Goal: Task Accomplishment & Management: Manage account settings

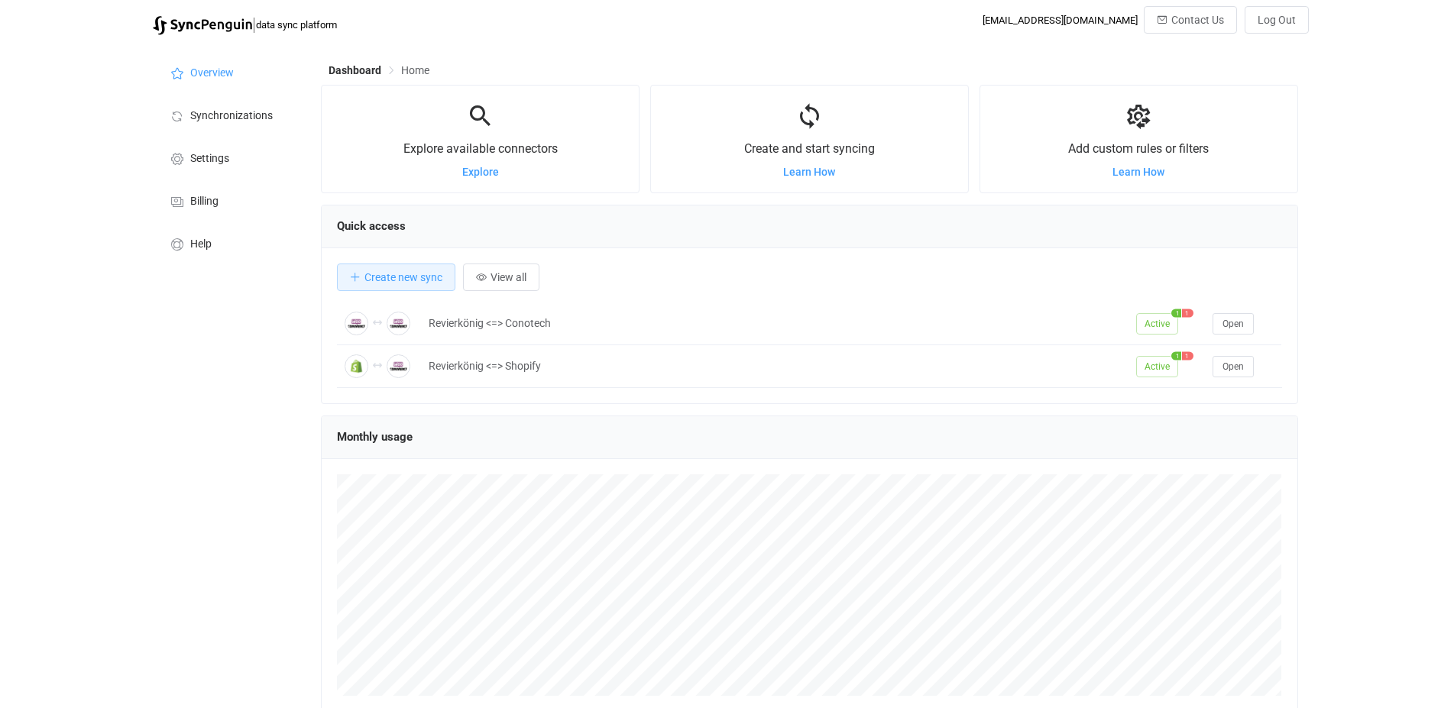
scroll to position [297, 977]
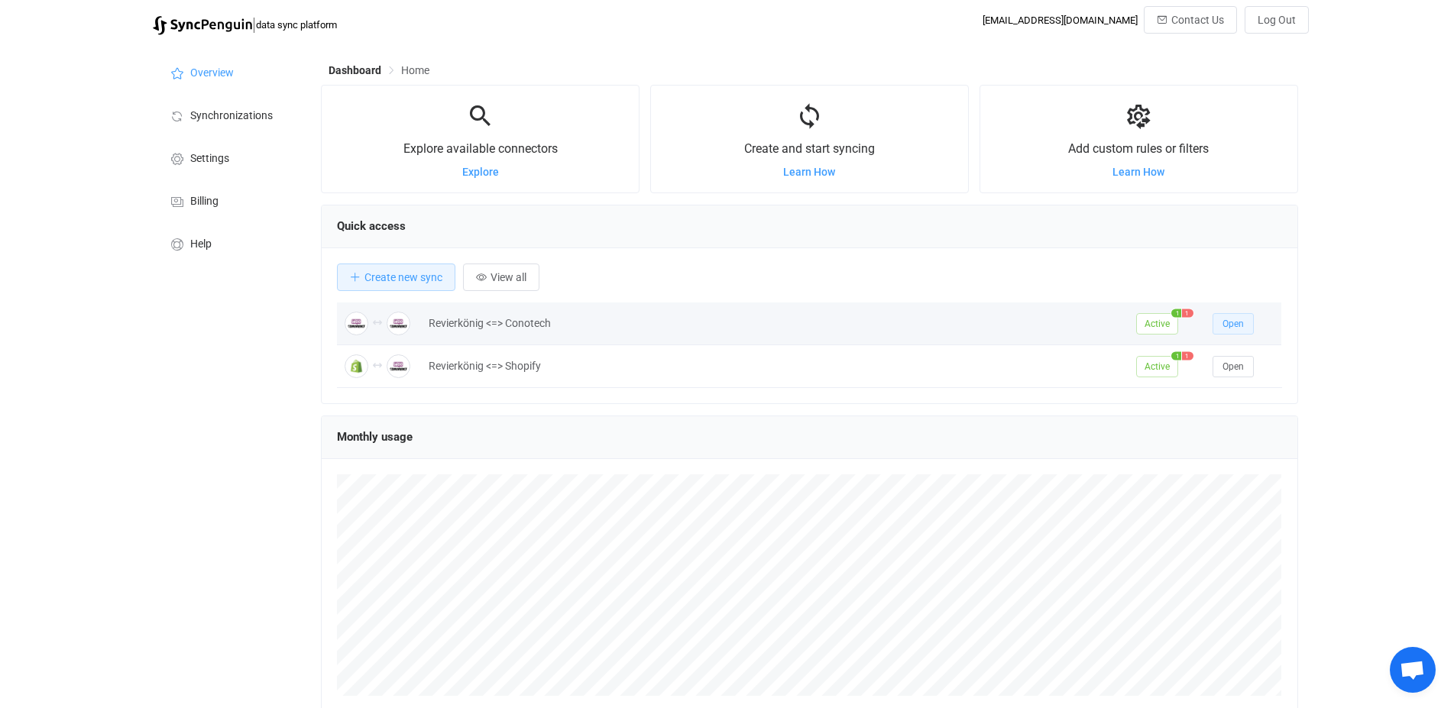
click at [1235, 322] on span "Open" at bounding box center [1233, 324] width 21 height 11
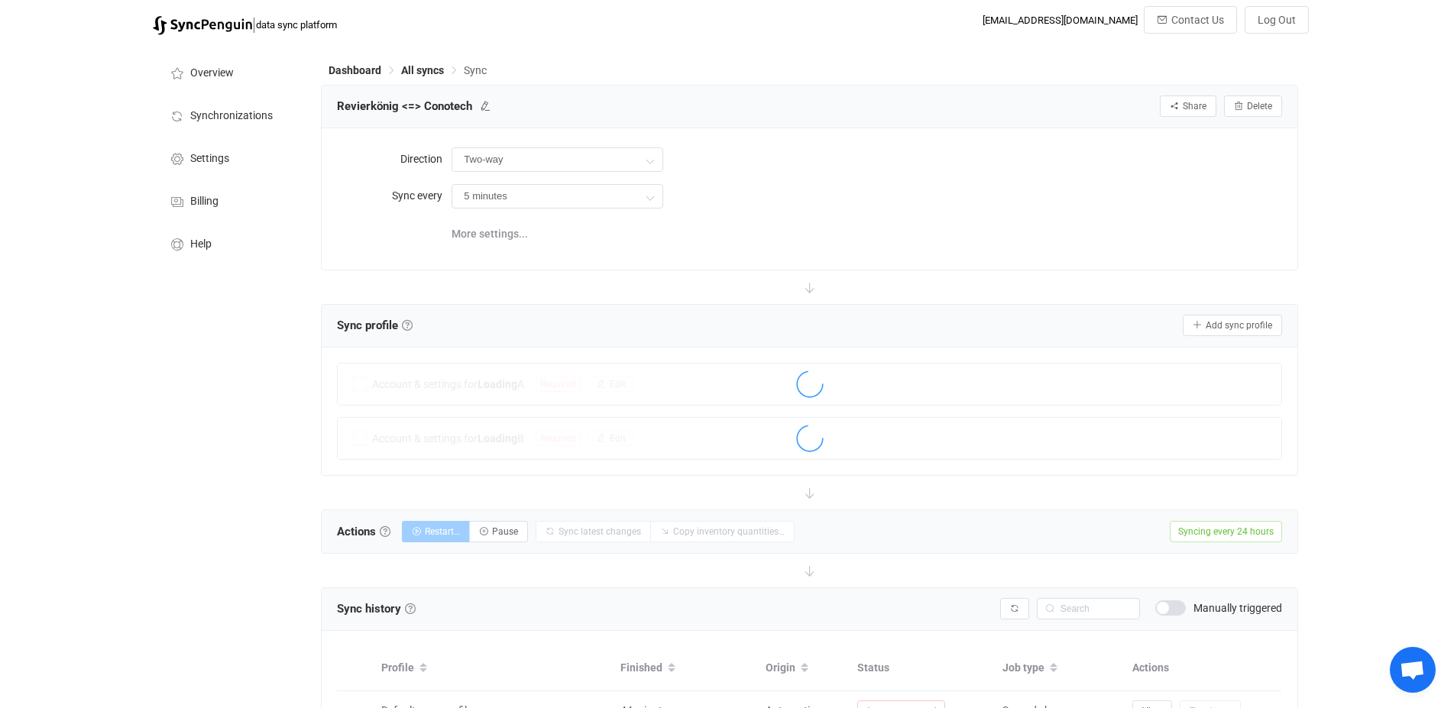
type input "24 hours"
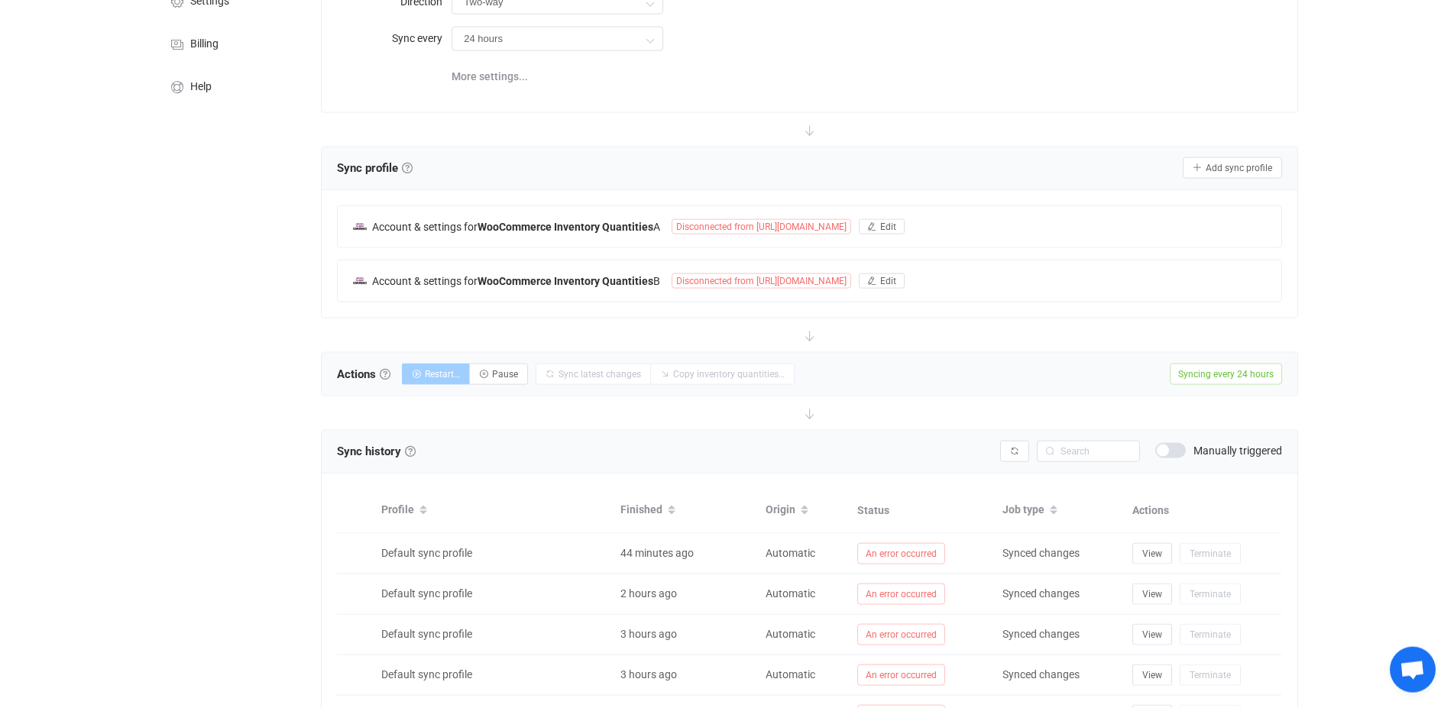
scroll to position [390, 0]
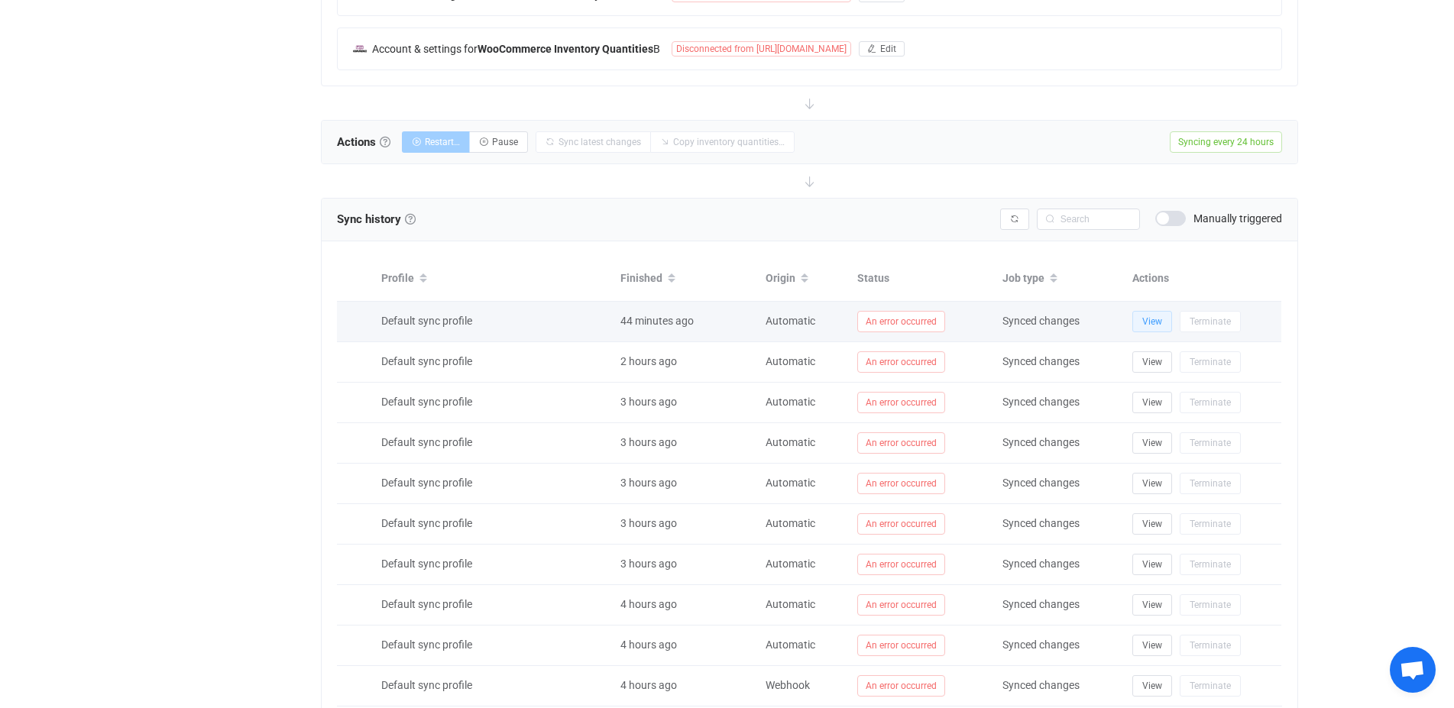
click at [1152, 326] on span "View" at bounding box center [1152, 321] width 20 height 11
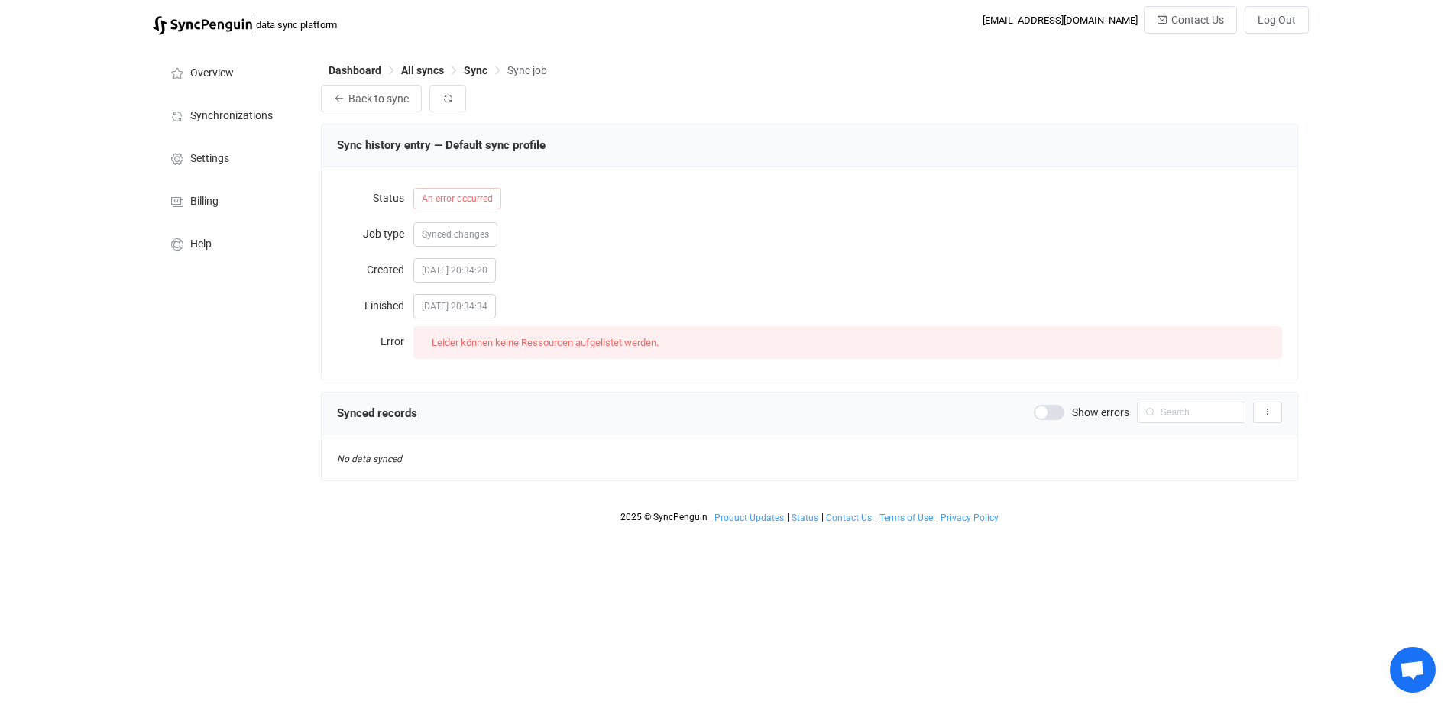
click at [453, 188] on div "An error occurred" at bounding box center [847, 198] width 868 height 31
click at [395, 96] on span "Back to sync" at bounding box center [378, 98] width 60 height 12
click at [476, 71] on span "Sync" at bounding box center [476, 70] width 24 height 12
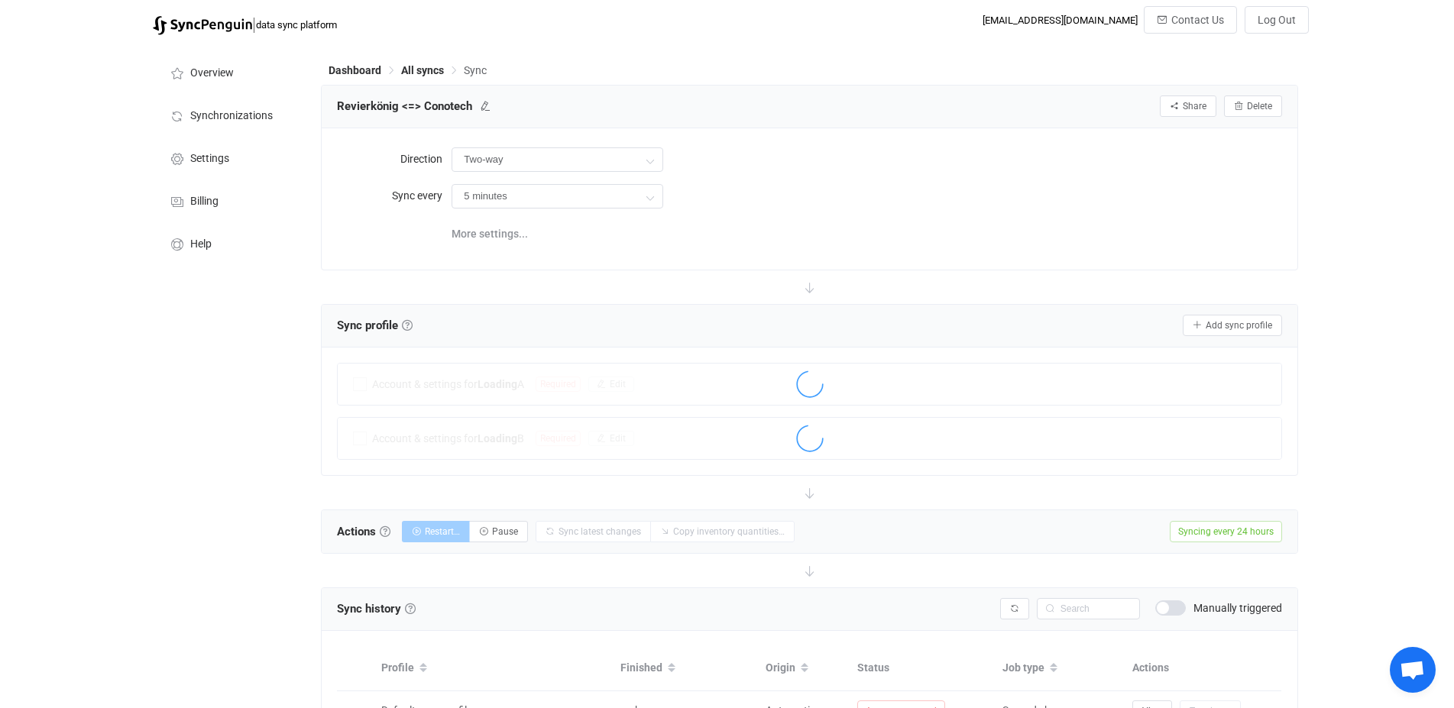
type input "24 hours"
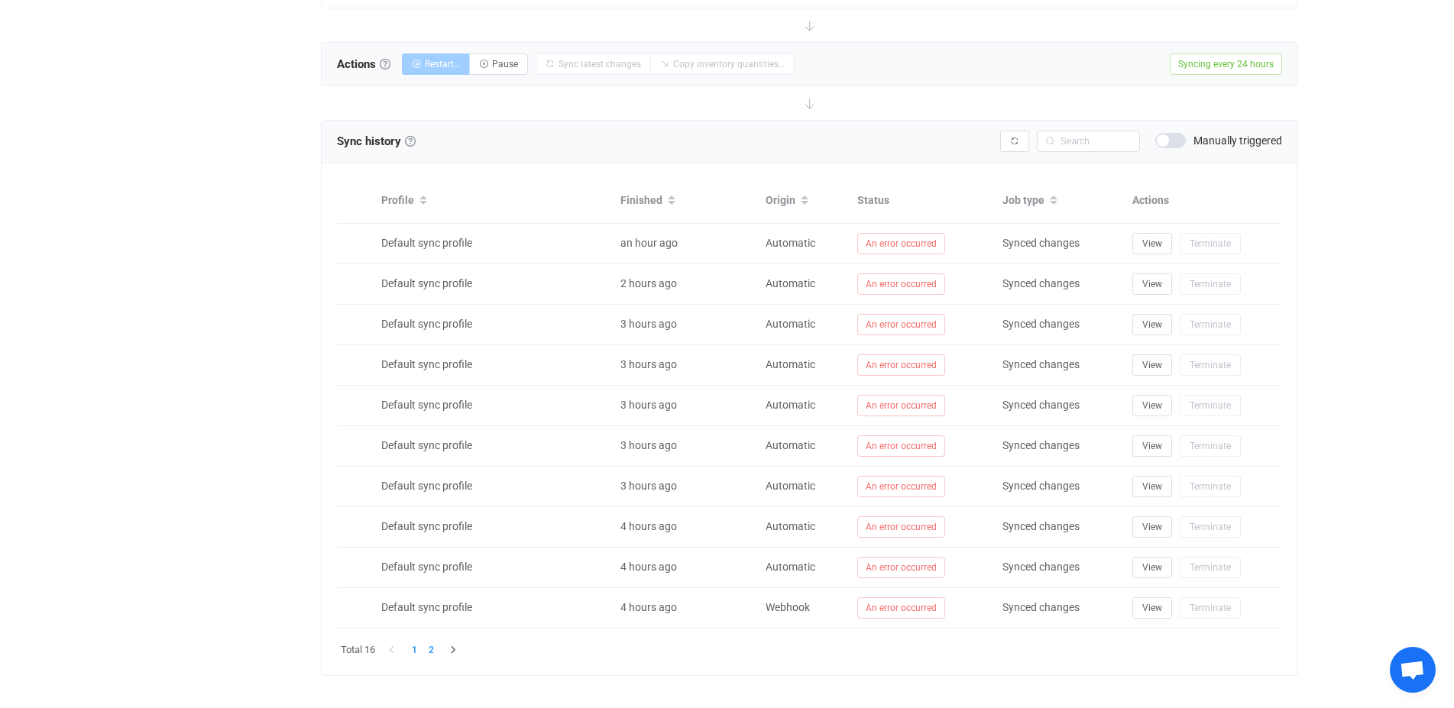
click at [431, 648] on li "2" at bounding box center [431, 650] width 17 height 17
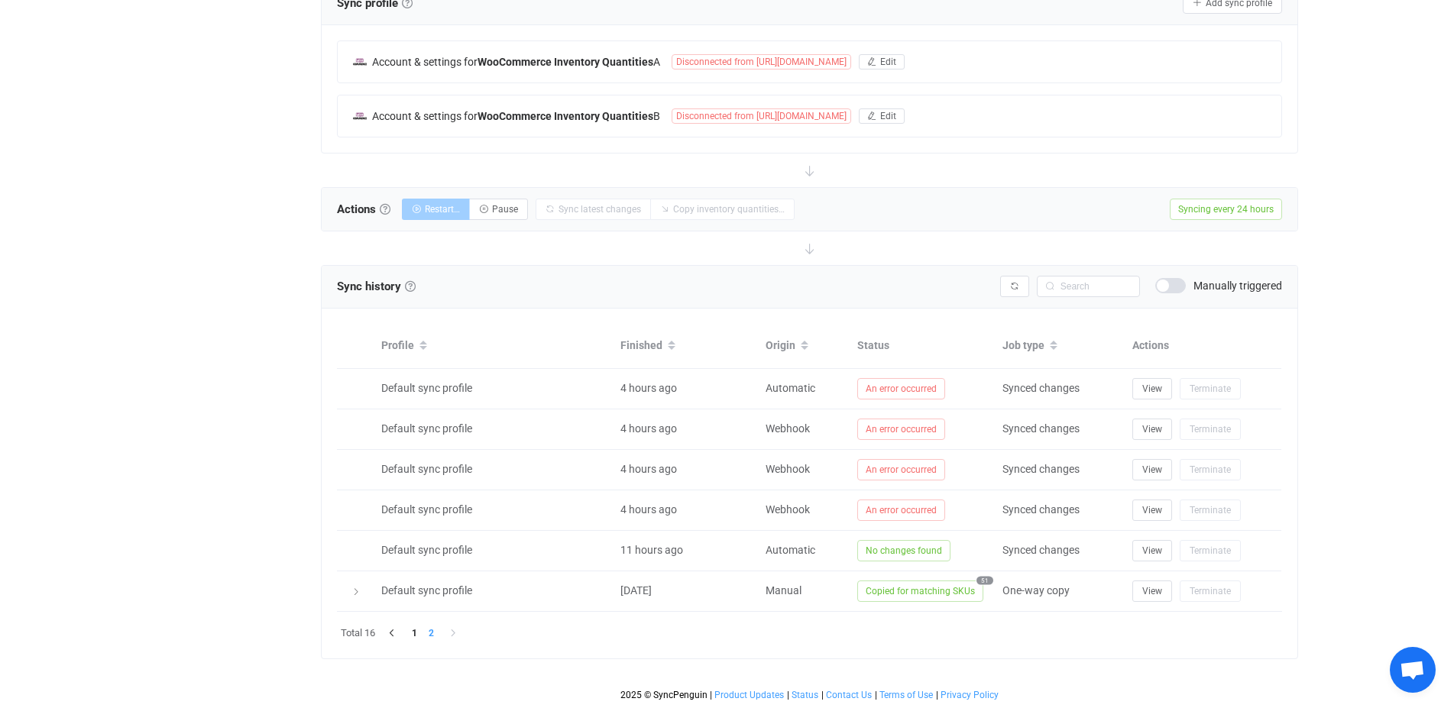
scroll to position [322, 0]
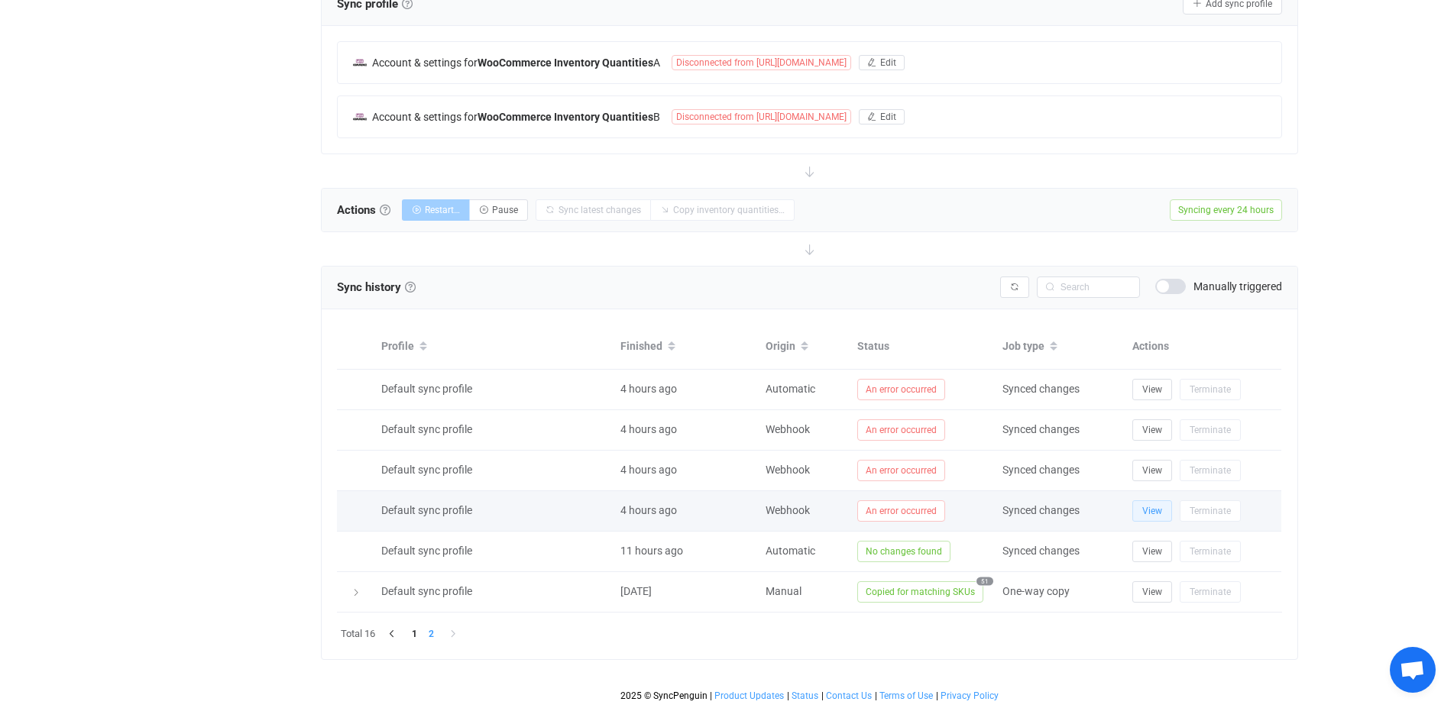
click at [1159, 512] on span "View" at bounding box center [1152, 511] width 20 height 11
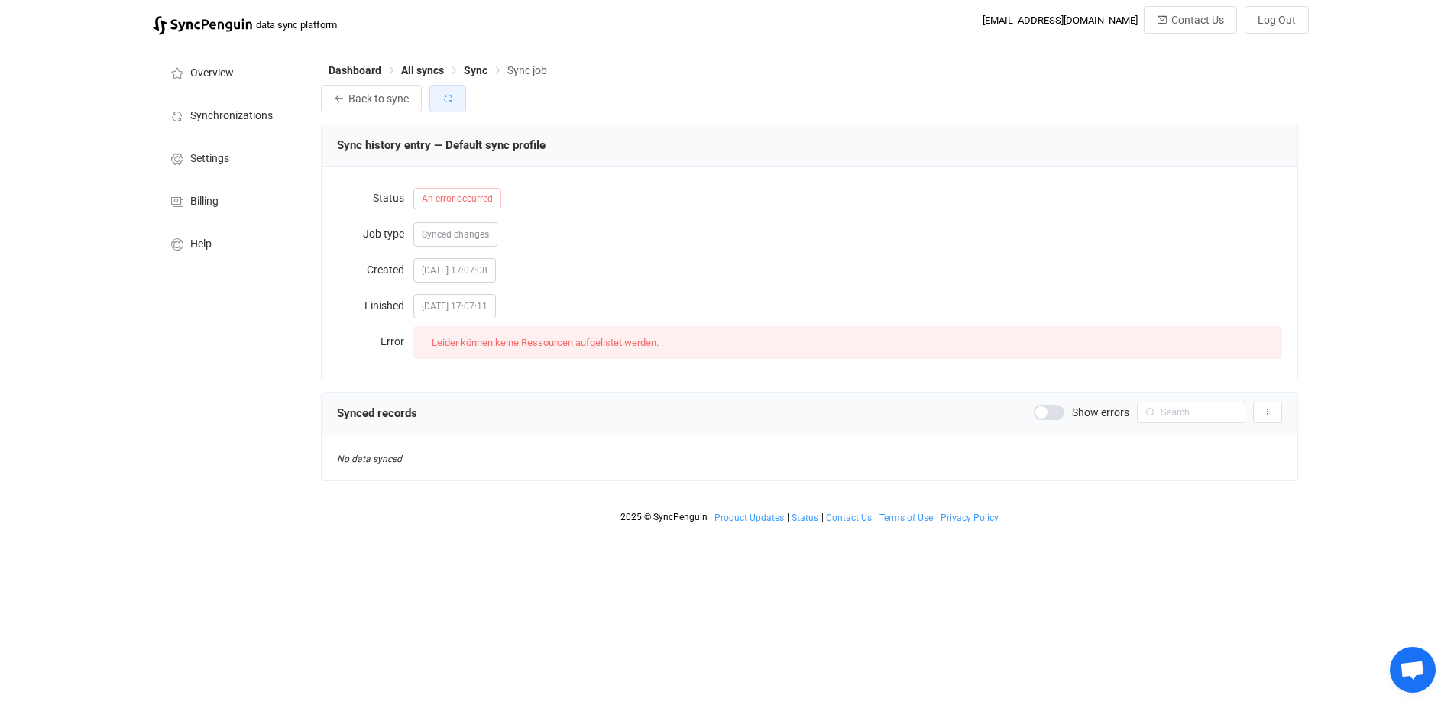
click at [448, 102] on icon "button" at bounding box center [447, 98] width 11 height 11
click at [435, 95] on button "button" at bounding box center [447, 99] width 37 height 28
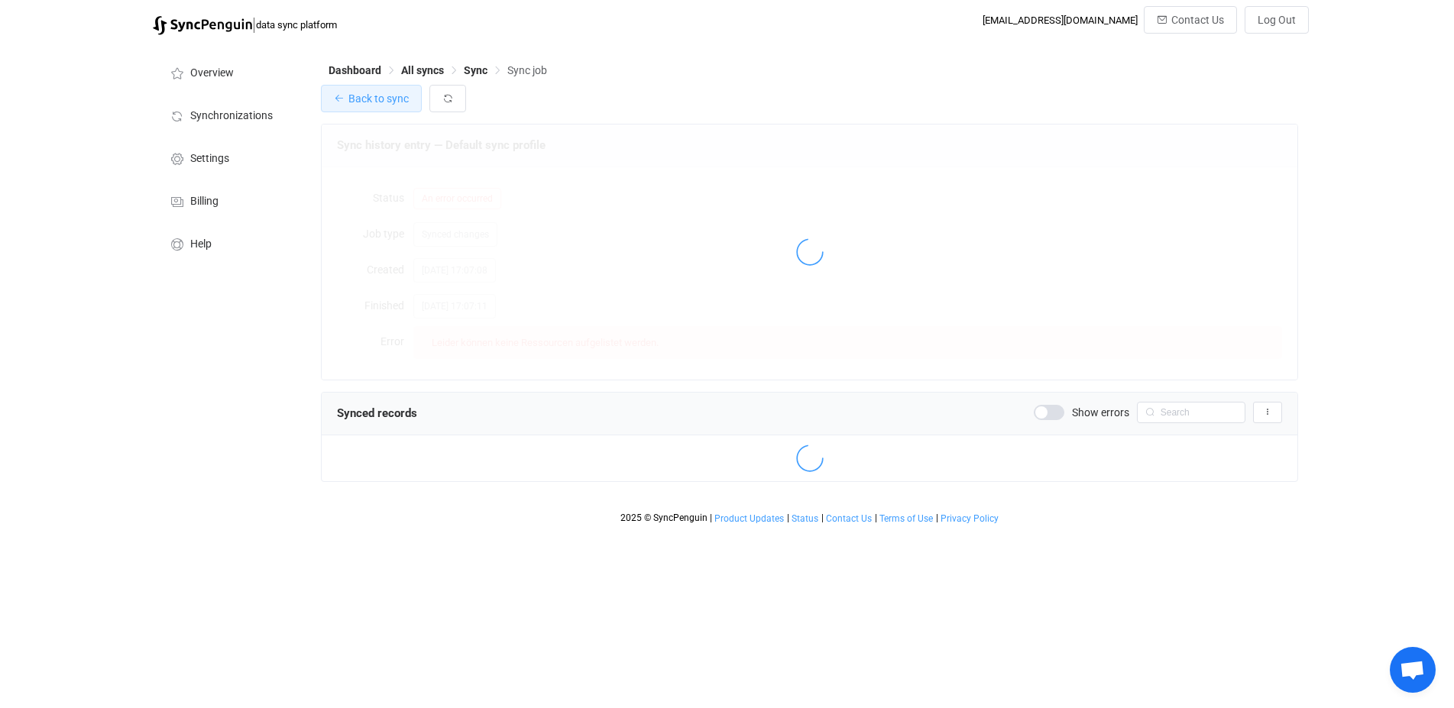
click at [387, 104] on span "Back to sync" at bounding box center [378, 98] width 60 height 12
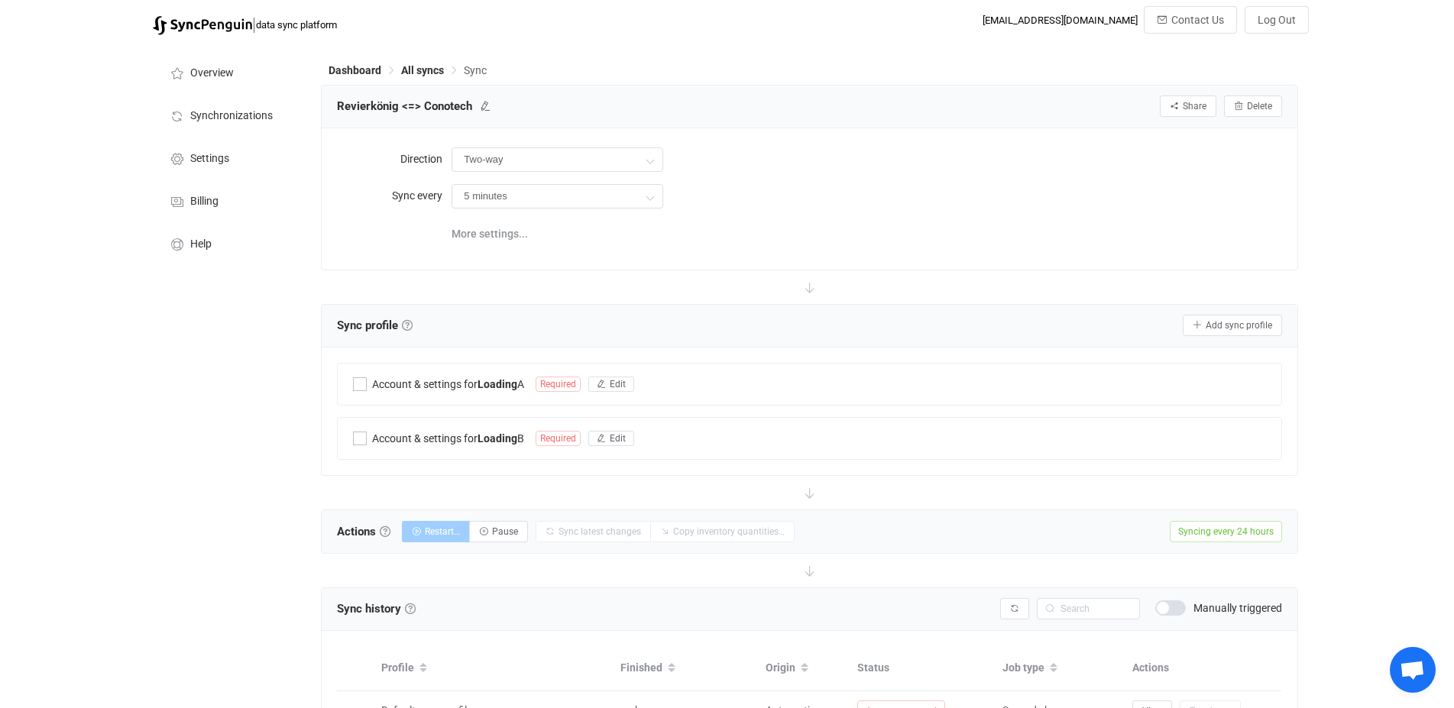
type input "24 hours"
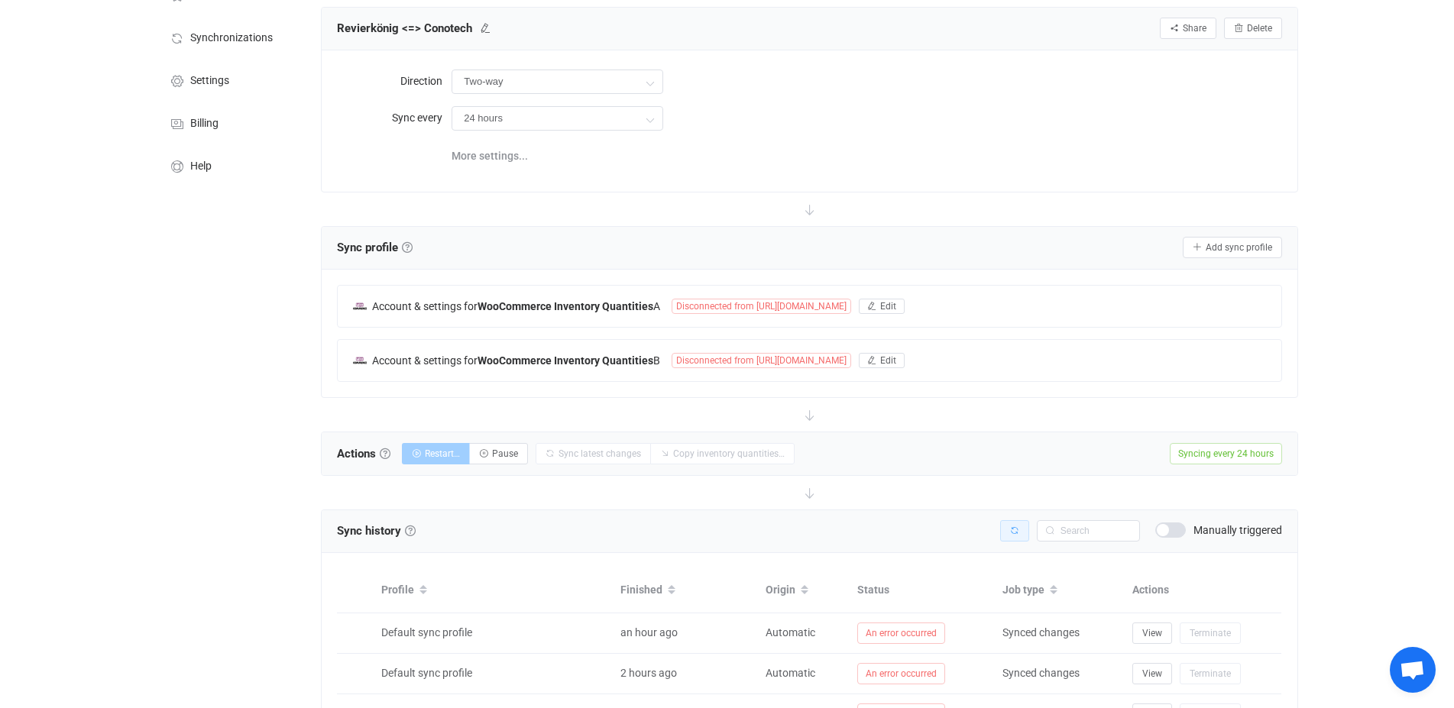
click at [1014, 532] on icon "button" at bounding box center [1014, 531] width 9 height 9
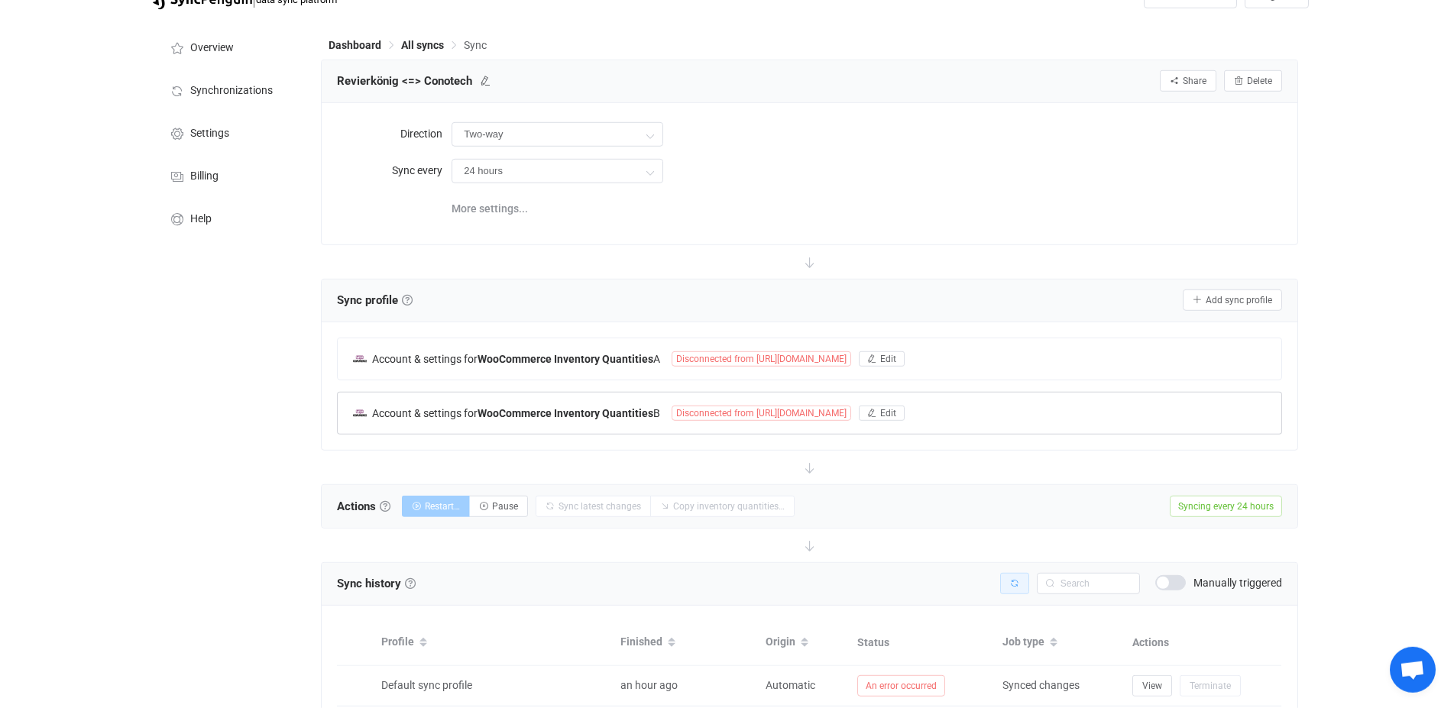
scroll to position [0, 0]
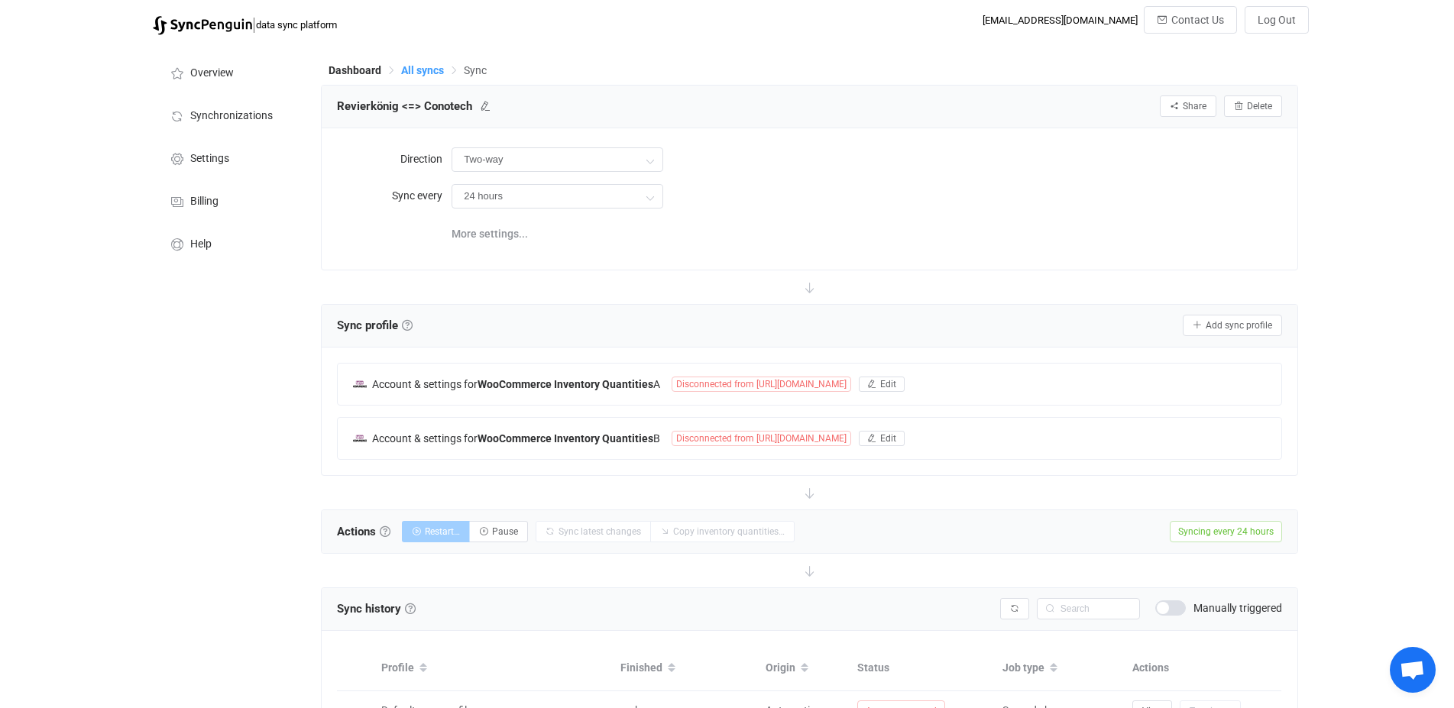
click at [422, 68] on span "All syncs" at bounding box center [422, 70] width 43 height 12
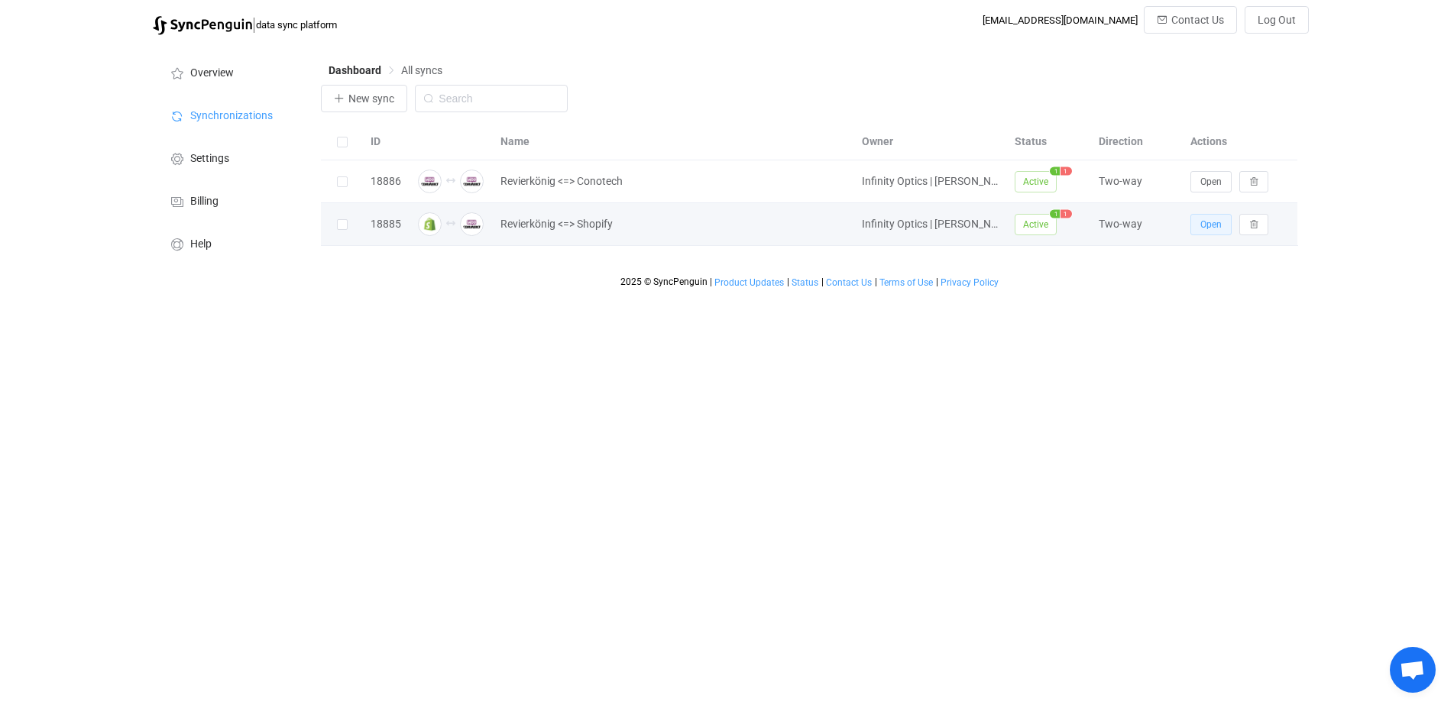
click at [1196, 228] on button "Open" at bounding box center [1211, 224] width 41 height 21
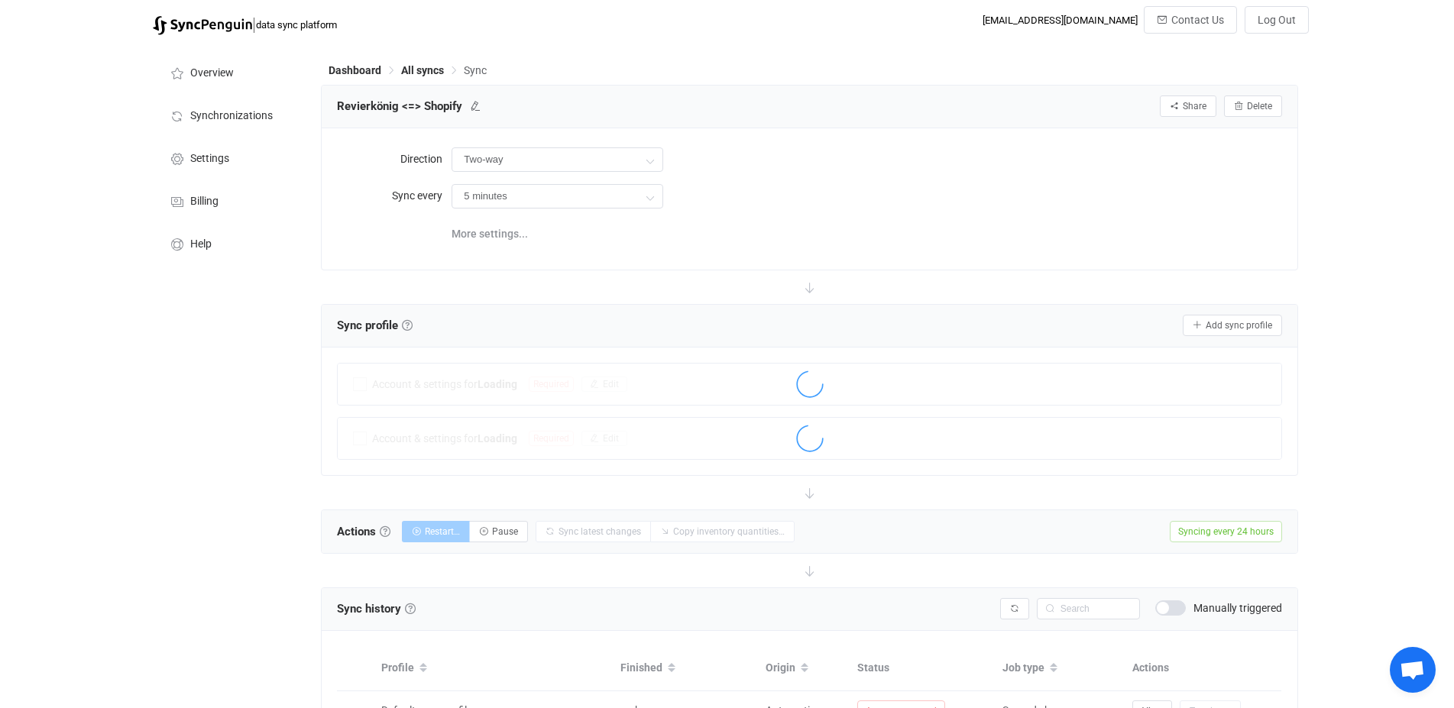
type input "24 hours"
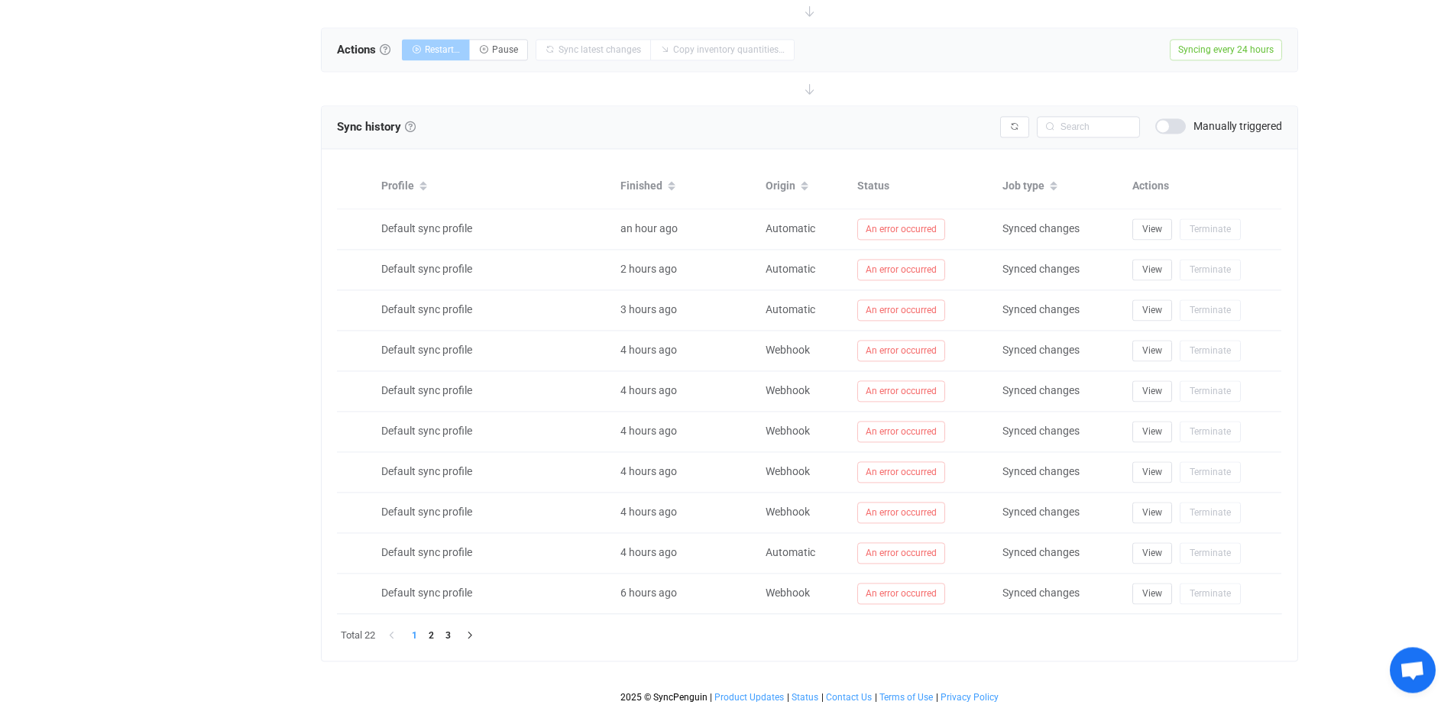
scroll to position [484, 0]
click at [430, 632] on li "2" at bounding box center [431, 634] width 17 height 17
click at [449, 633] on li "3" at bounding box center [447, 634] width 17 height 17
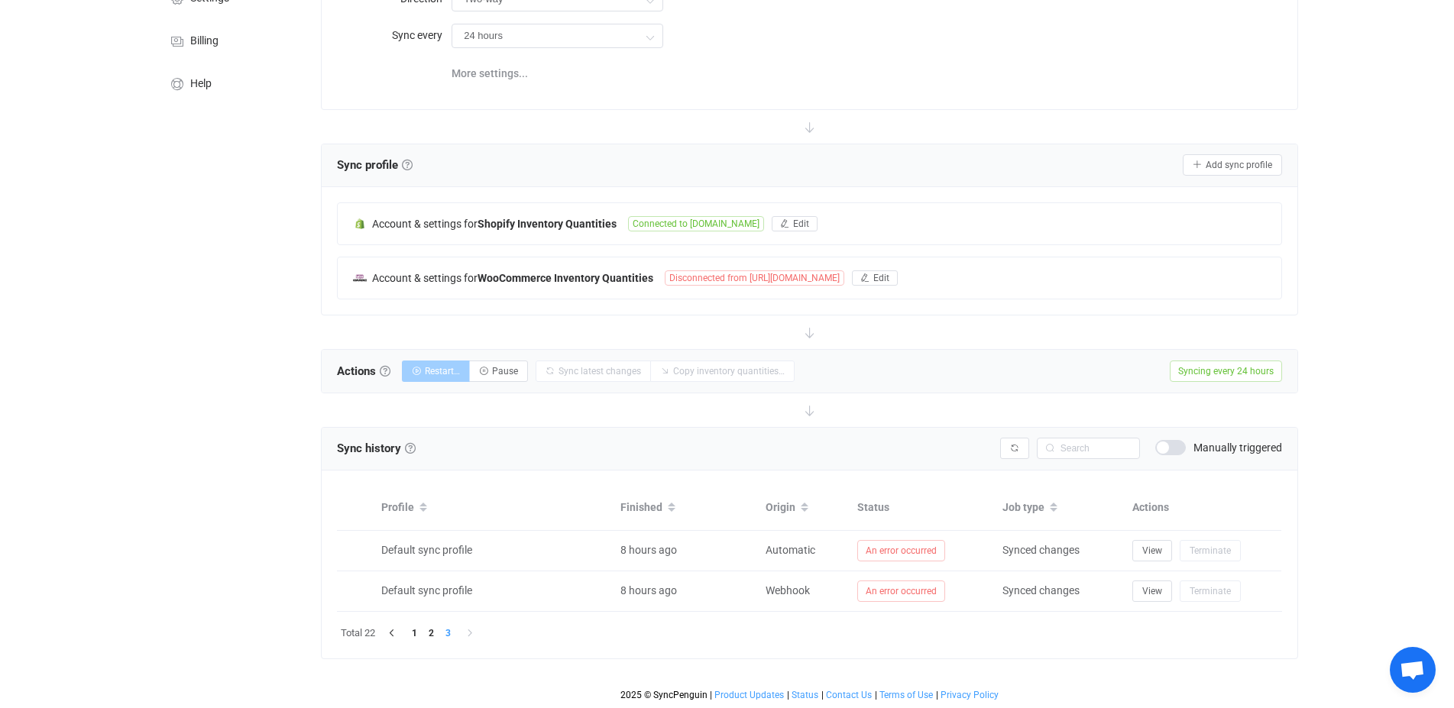
scroll to position [160, 0]
click at [1179, 447] on span at bounding box center [1170, 448] width 31 height 15
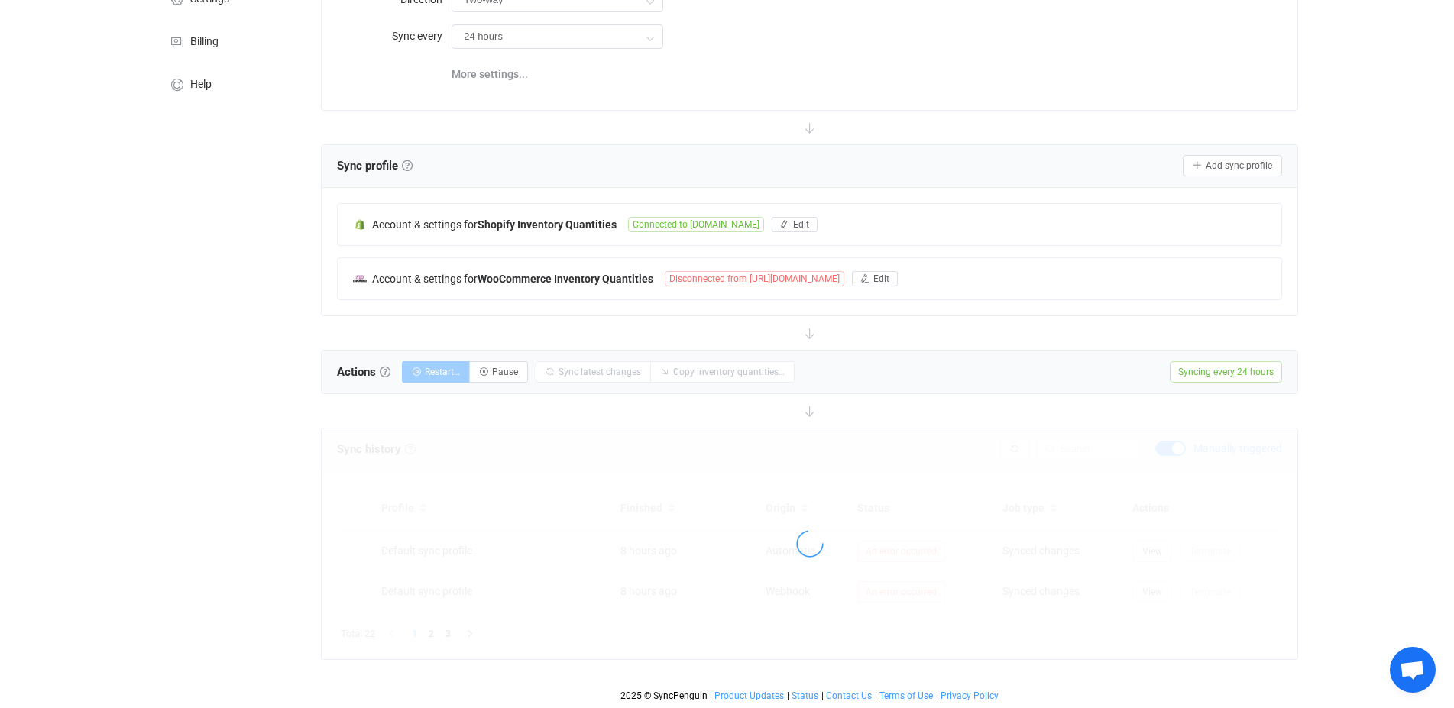
scroll to position [105, 0]
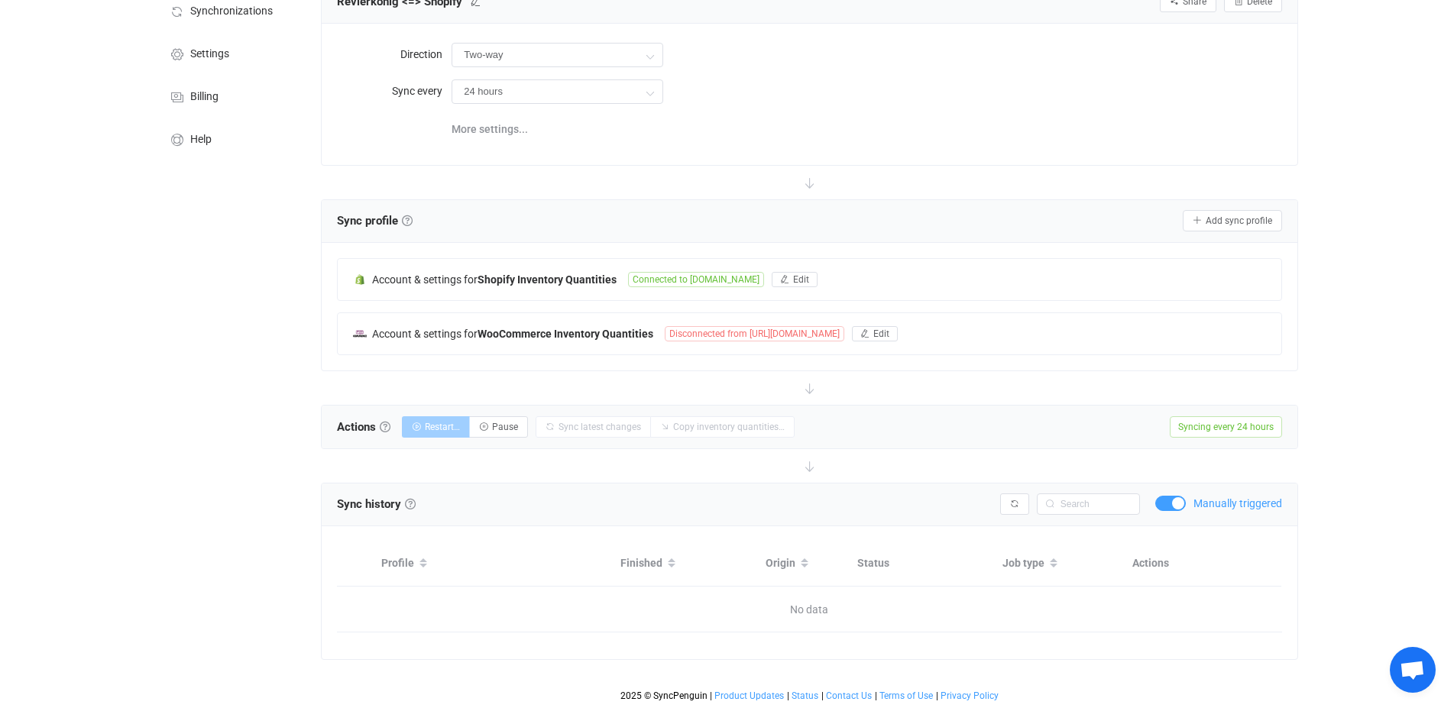
click at [1176, 499] on span at bounding box center [1170, 503] width 31 height 15
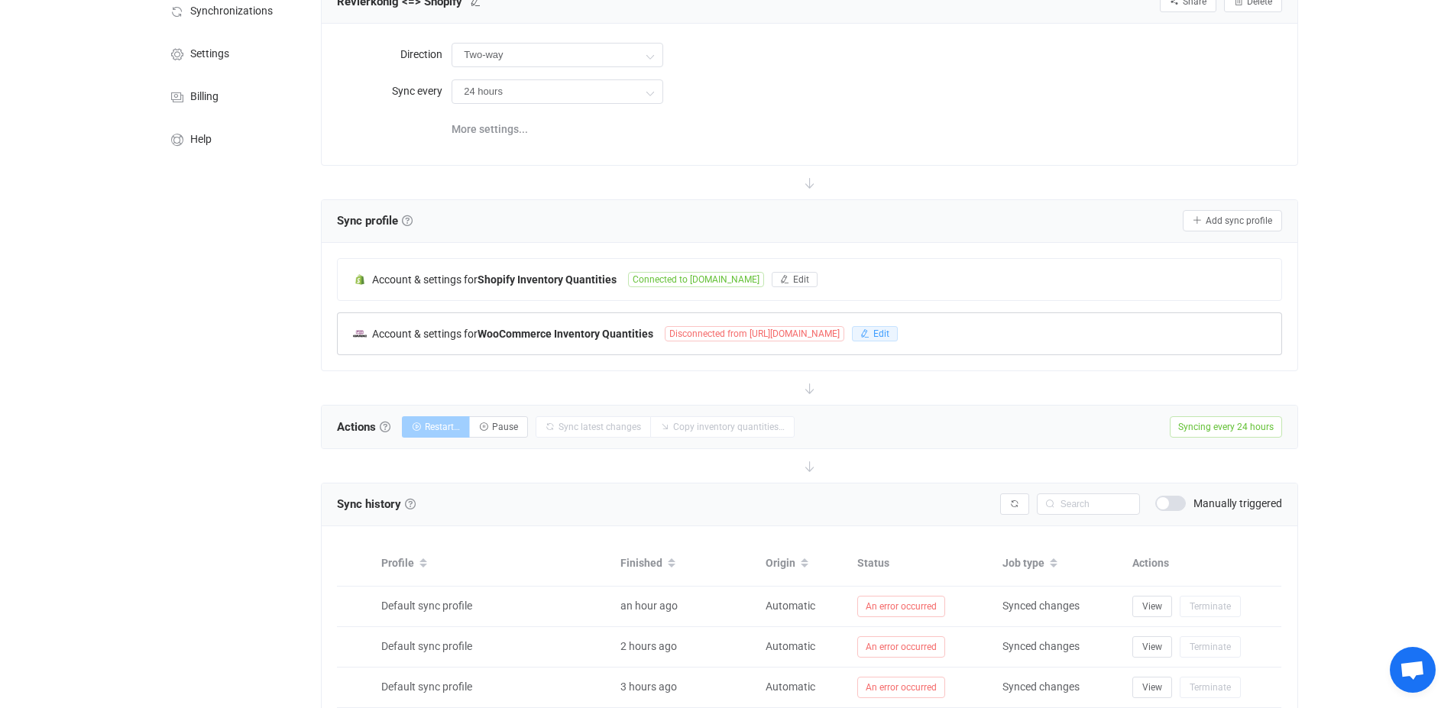
click at [870, 329] on icon "button" at bounding box center [865, 333] width 9 height 9
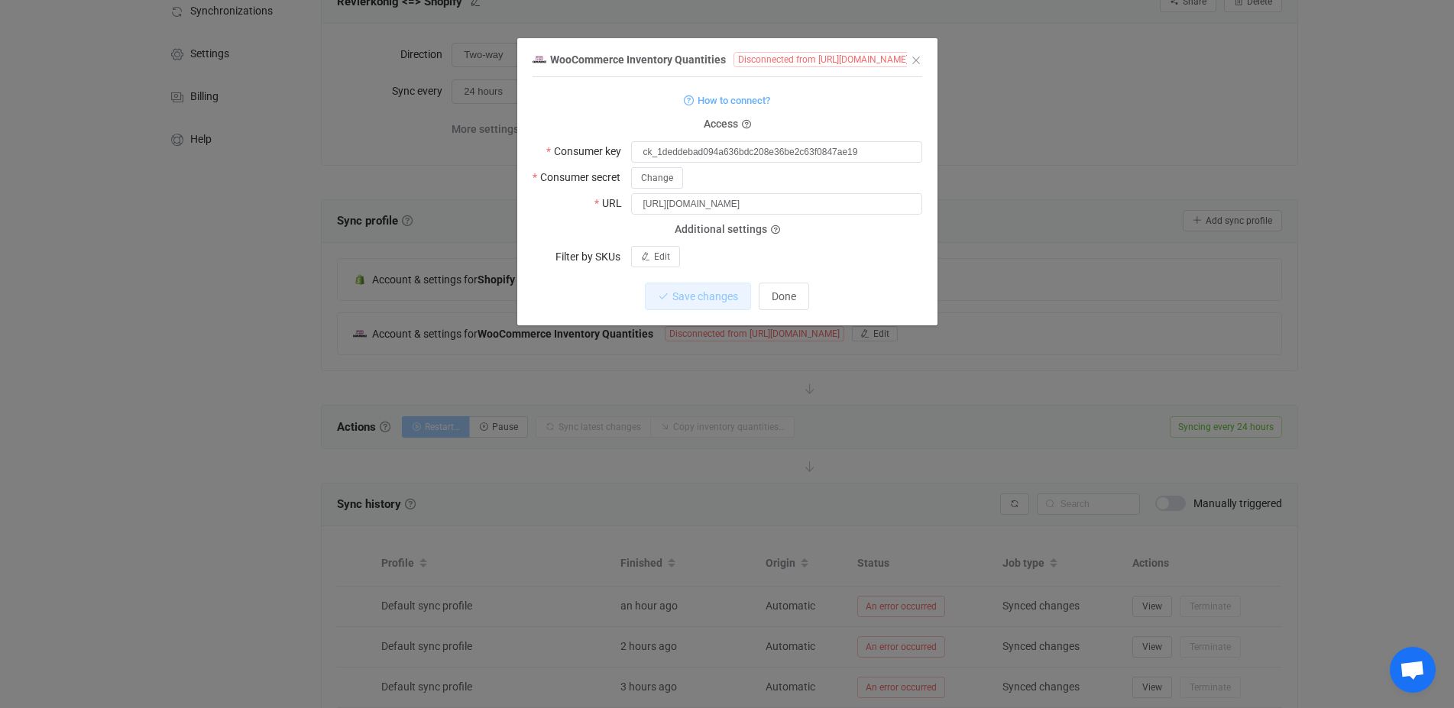
click at [776, 57] on span "Disconnected from [URL][DOMAIN_NAME]" at bounding box center [824, 59] width 180 height 15
click at [790, 295] on span "Done" at bounding box center [784, 296] width 24 height 12
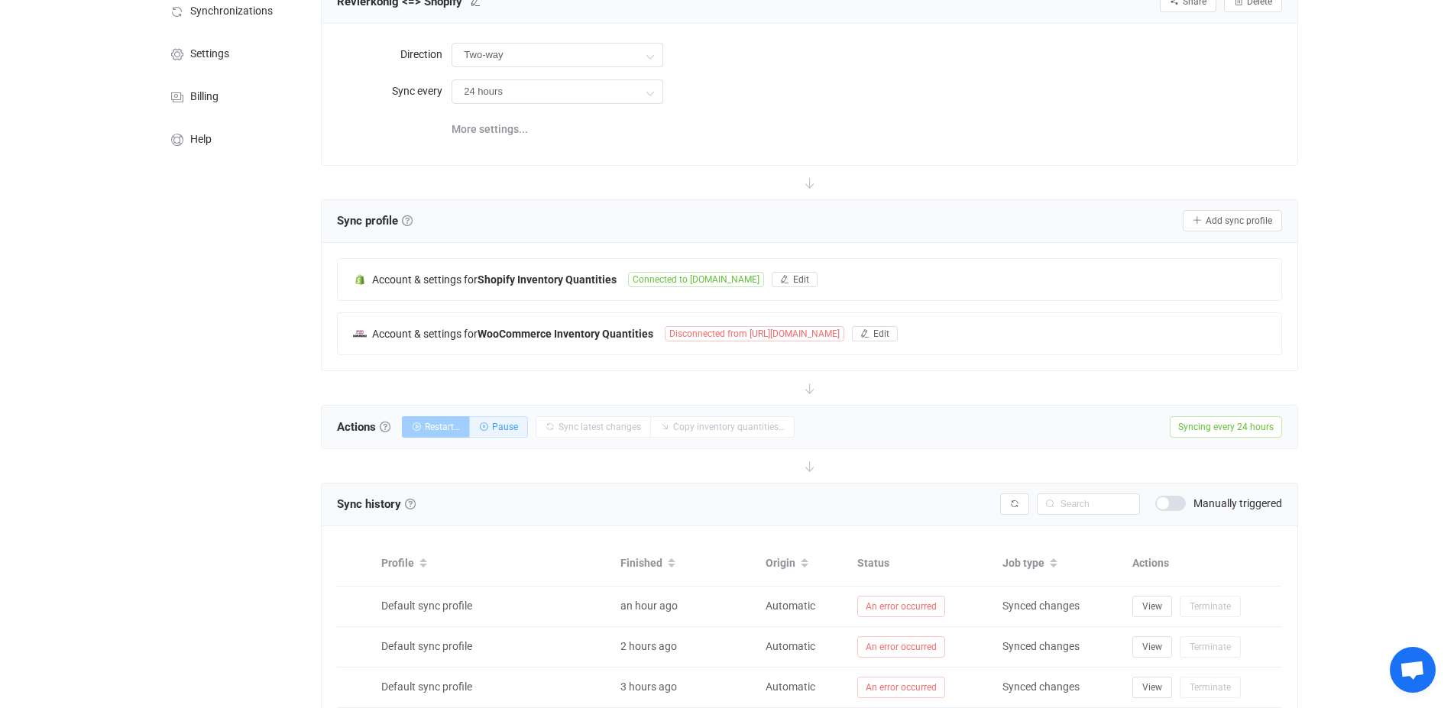
click at [507, 422] on span "Pause" at bounding box center [505, 427] width 26 height 11
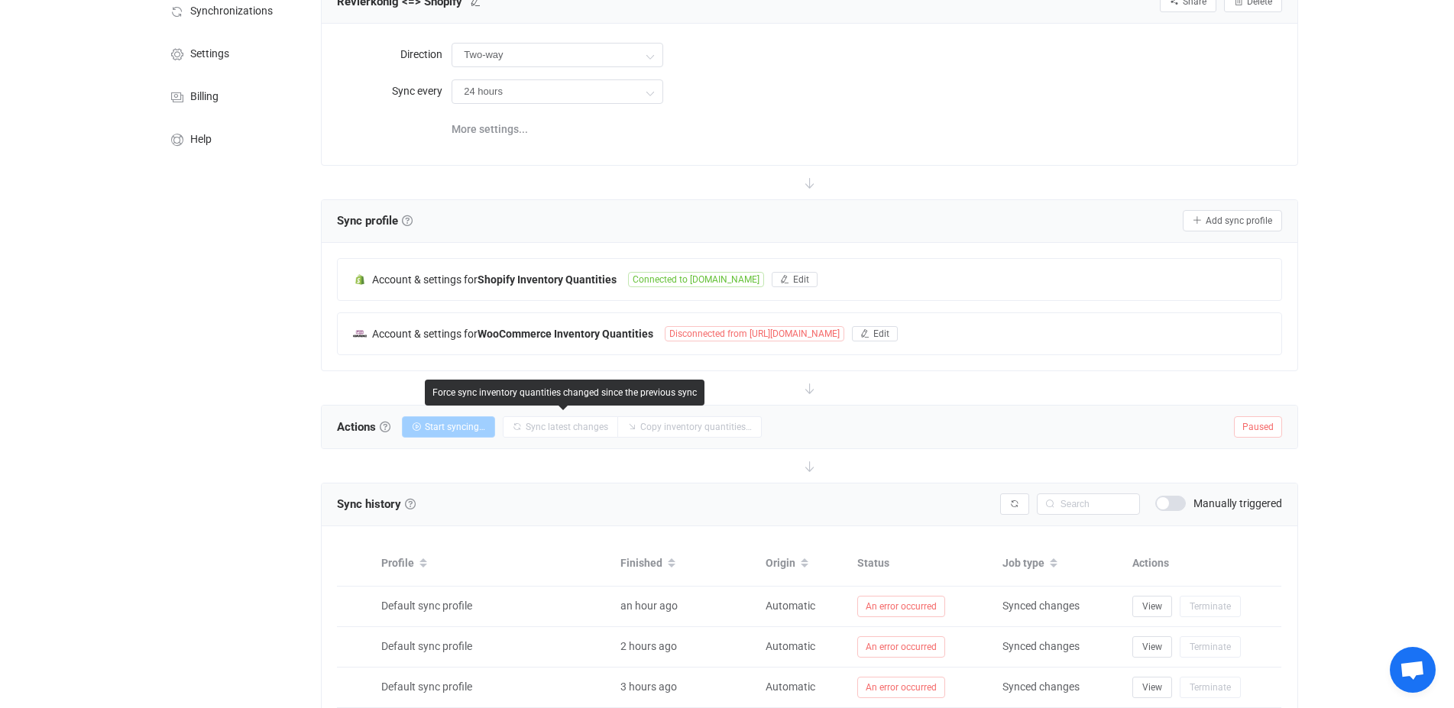
scroll to position [0, 0]
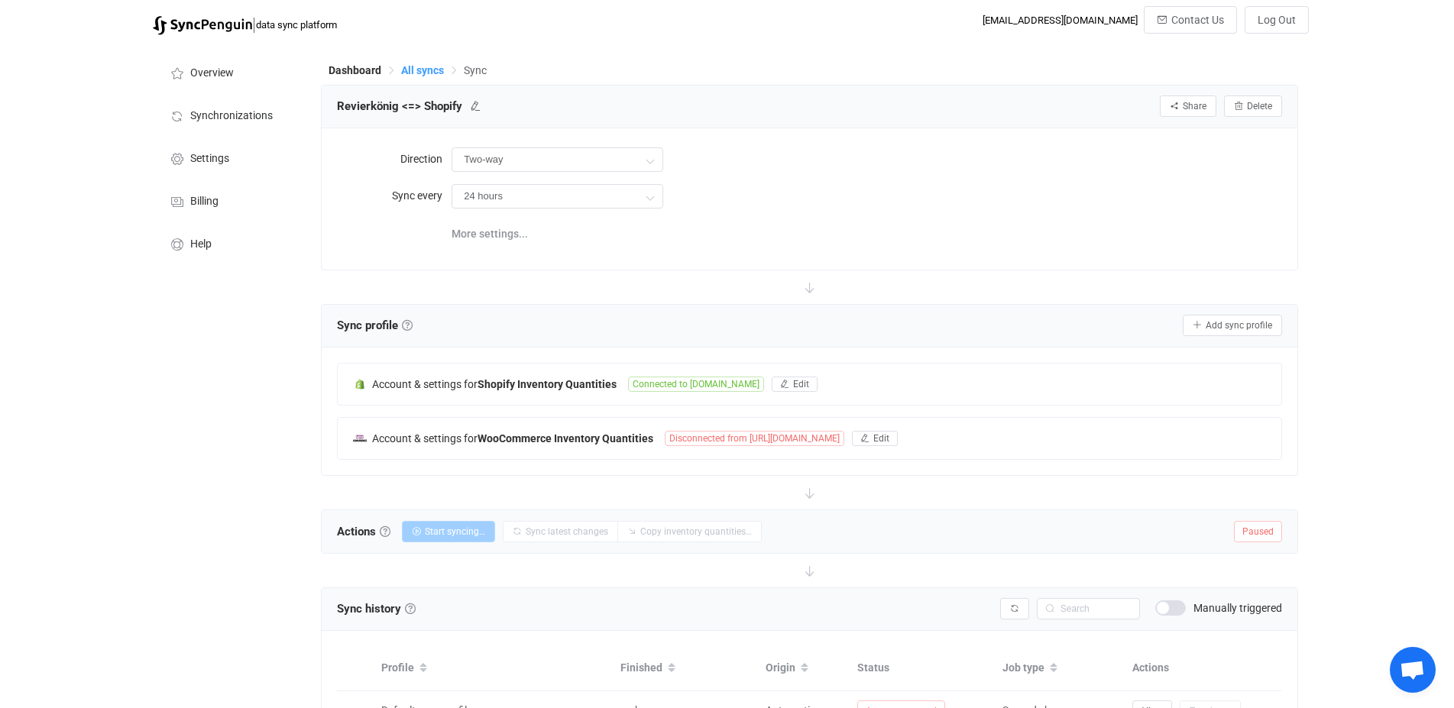
click at [429, 67] on span "All syncs" at bounding box center [422, 70] width 43 height 12
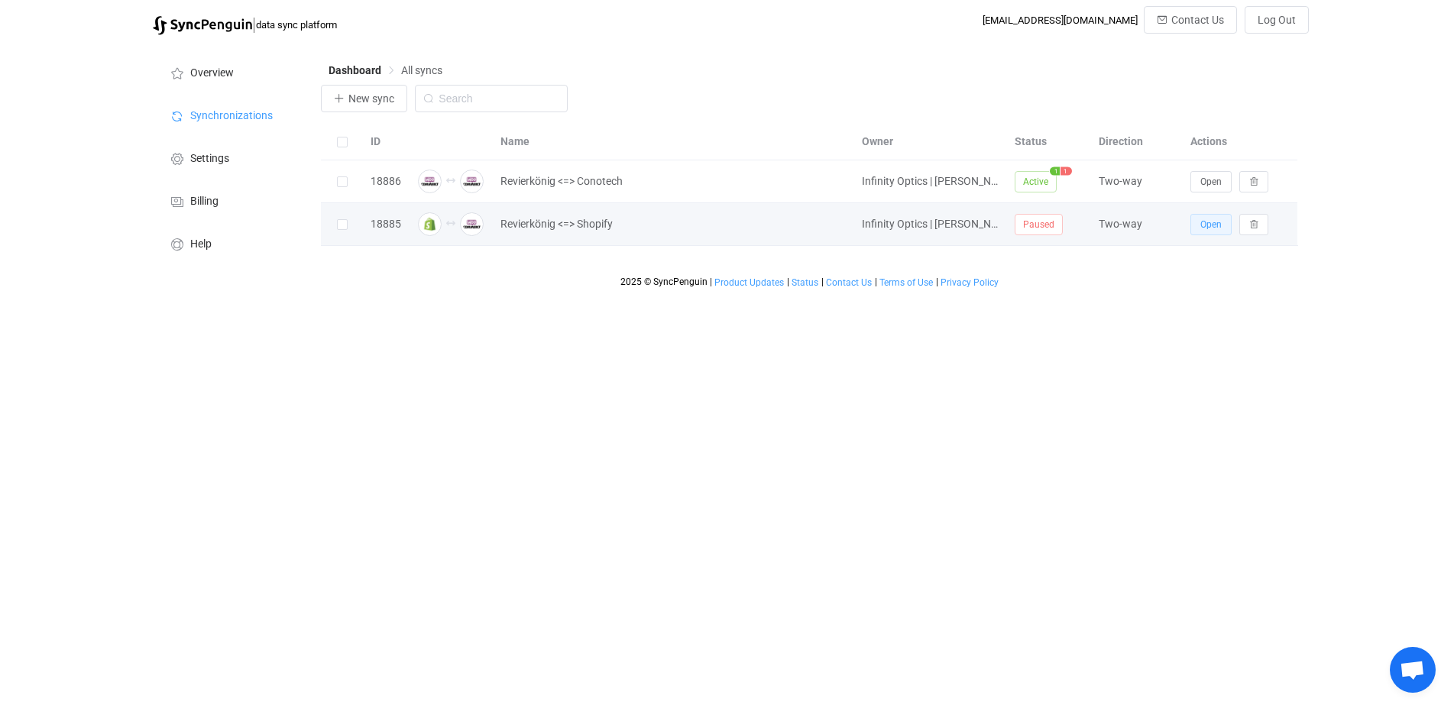
click at [1207, 225] on span "Open" at bounding box center [1211, 224] width 21 height 11
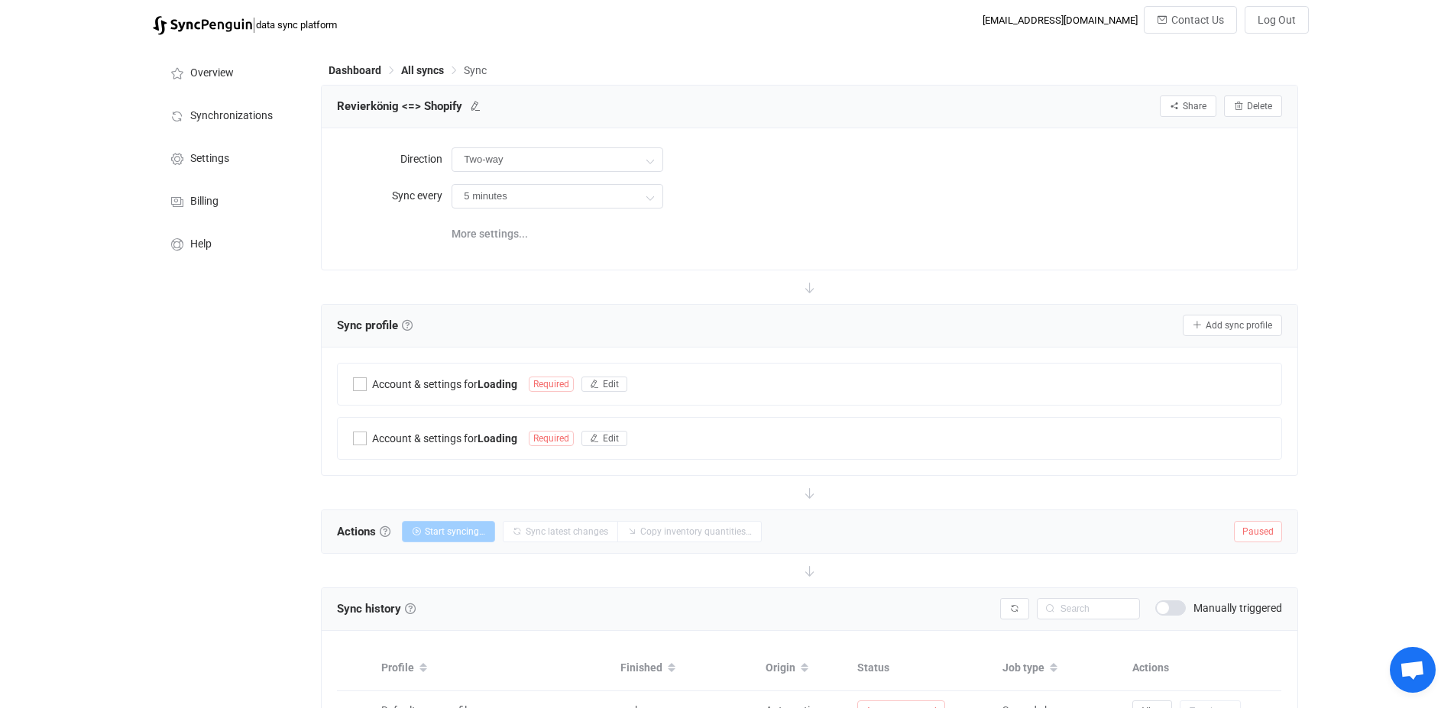
type input "24 hours"
click at [805, 439] on span "Disconnected from [URL][DOMAIN_NAME]" at bounding box center [755, 438] width 180 height 15
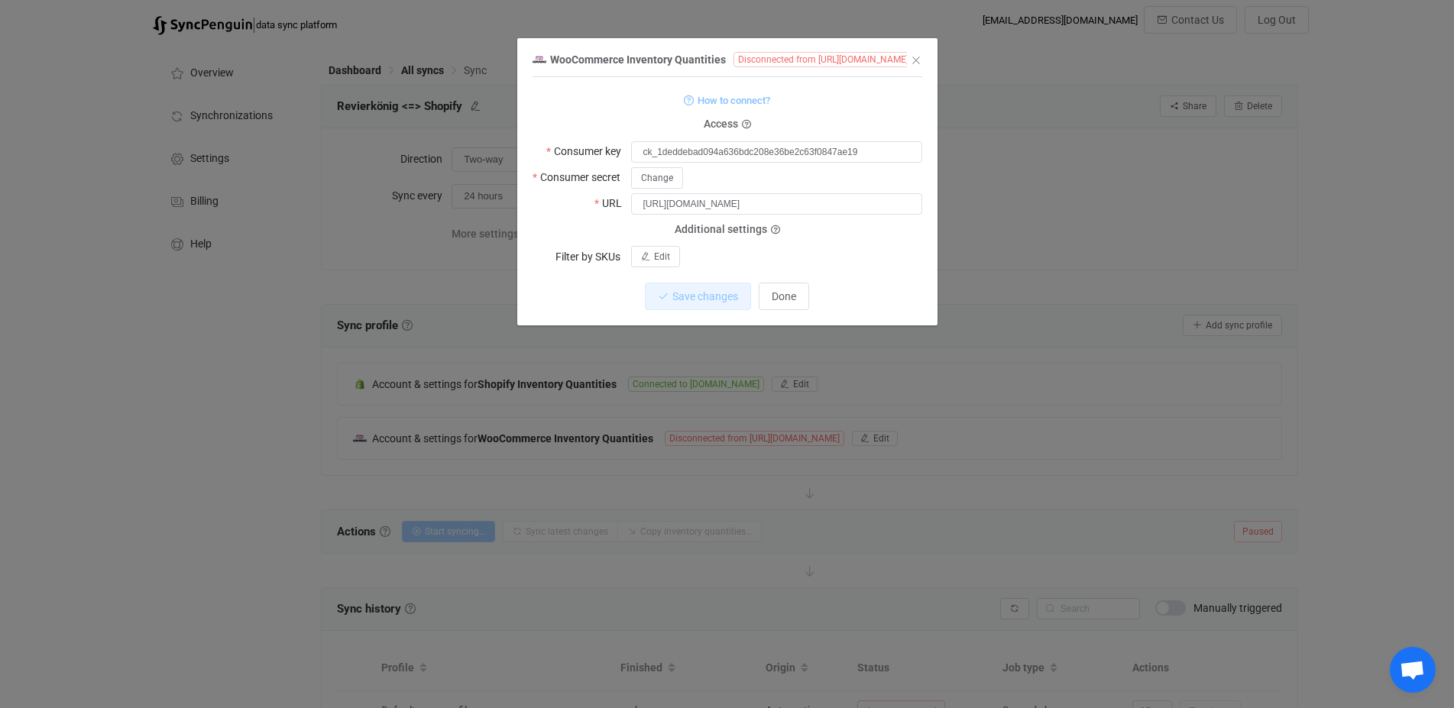
click at [719, 99] on span "How to connect?" at bounding box center [734, 101] width 73 height 18
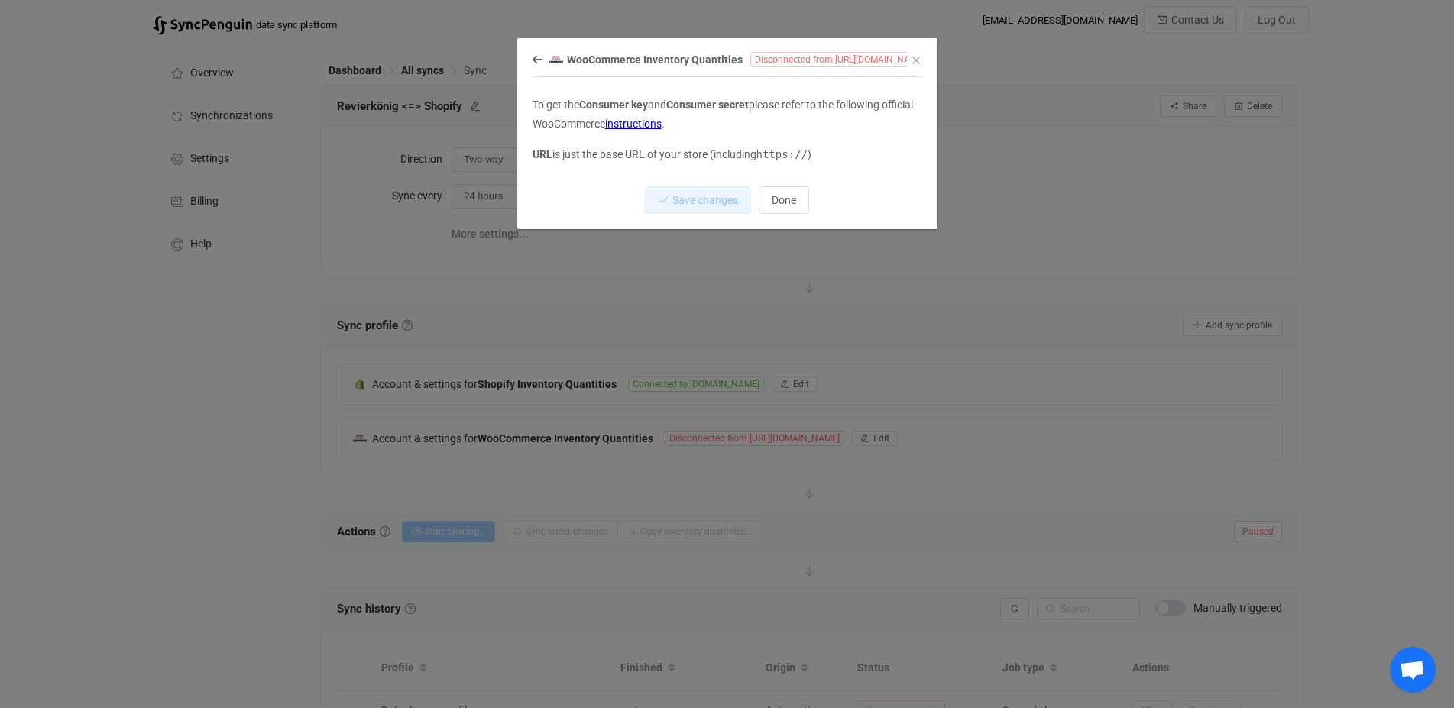
click at [665, 115] on p "To get the Consumer key and Consumer secret please refer to the following offic…" at bounding box center [728, 115] width 390 height 38
click at [662, 123] on link "instructions" at bounding box center [633, 124] width 57 height 12
